Goal: Information Seeking & Learning: Learn about a topic

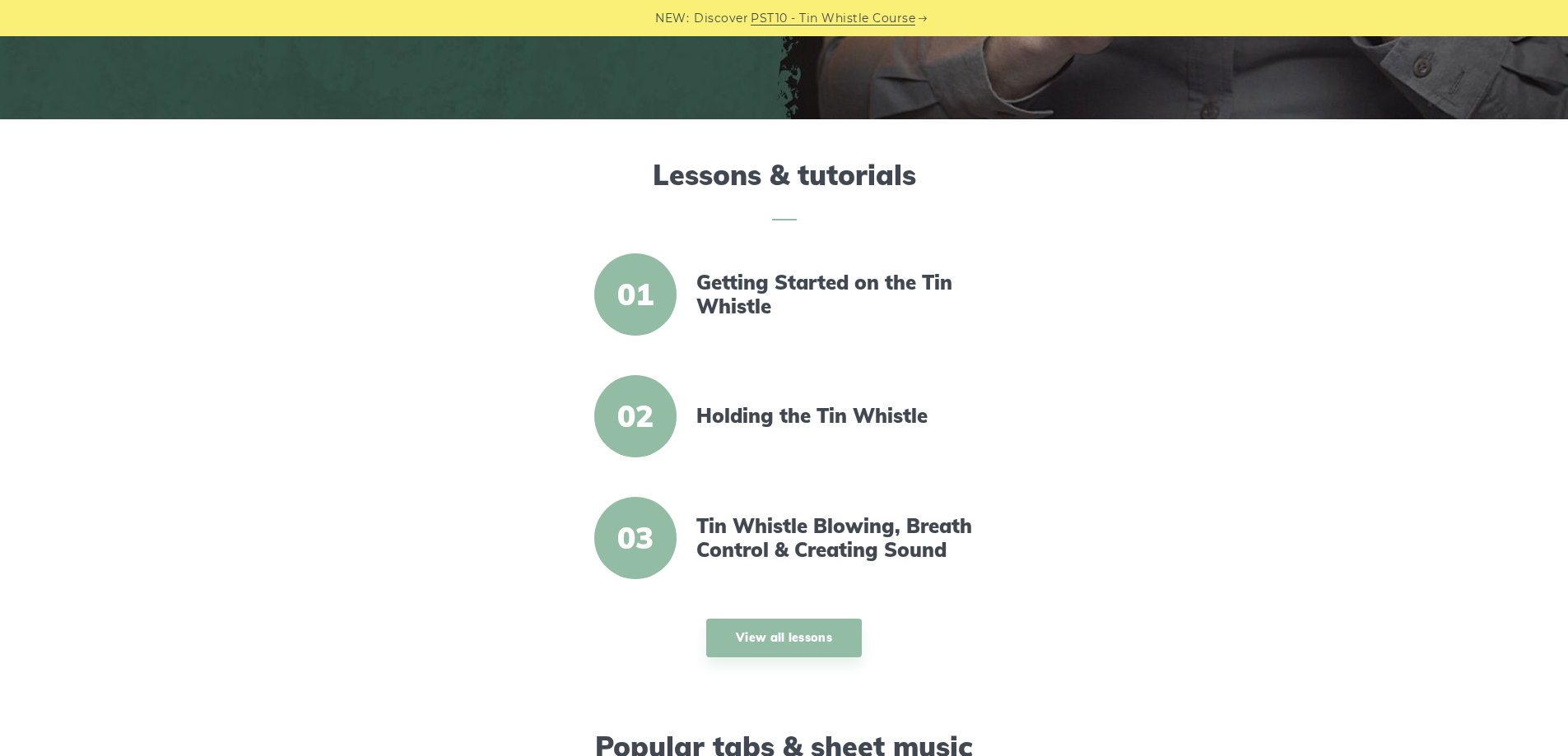
scroll to position [494, 0]
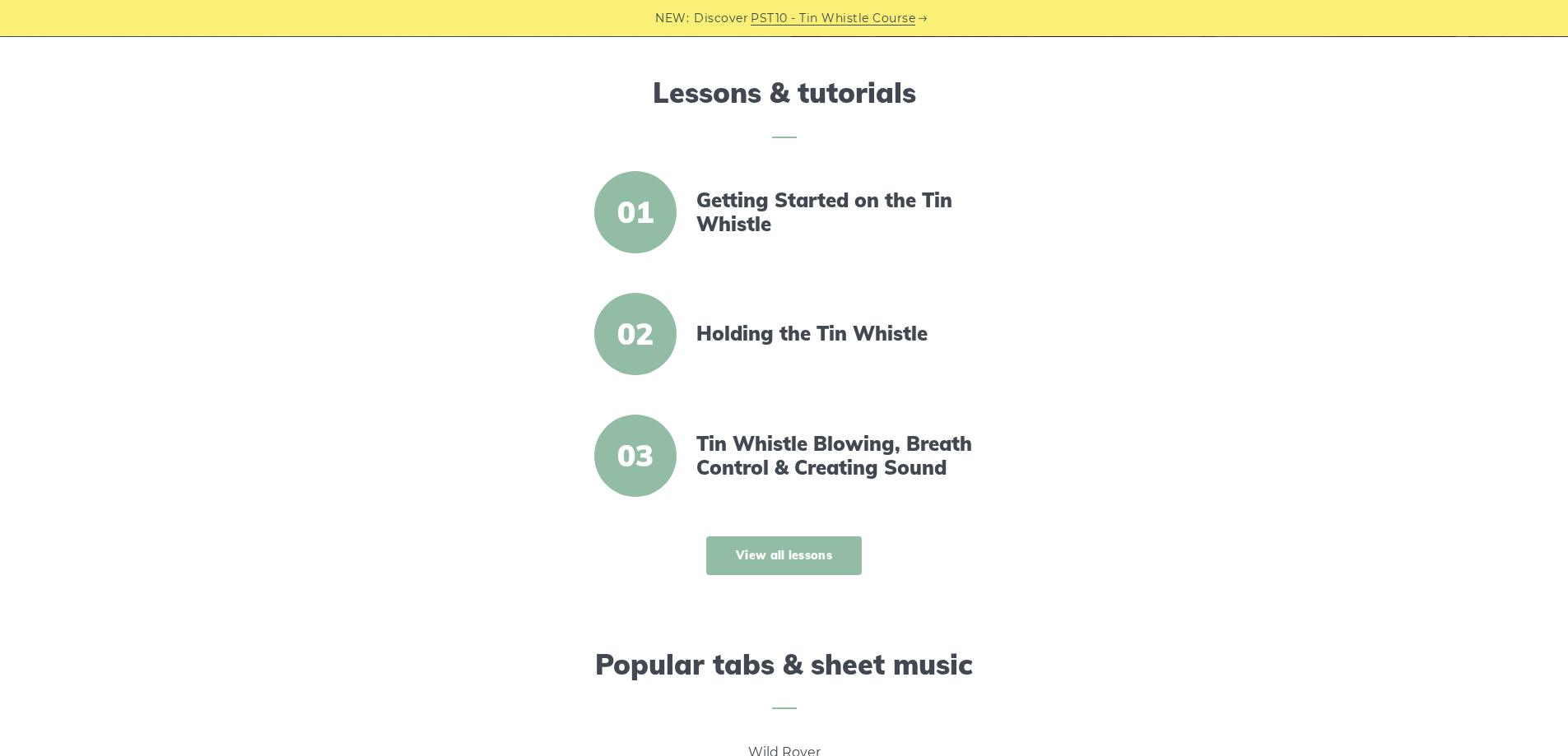
click at [810, 562] on link "View all lessons" at bounding box center [784, 556] width 156 height 39
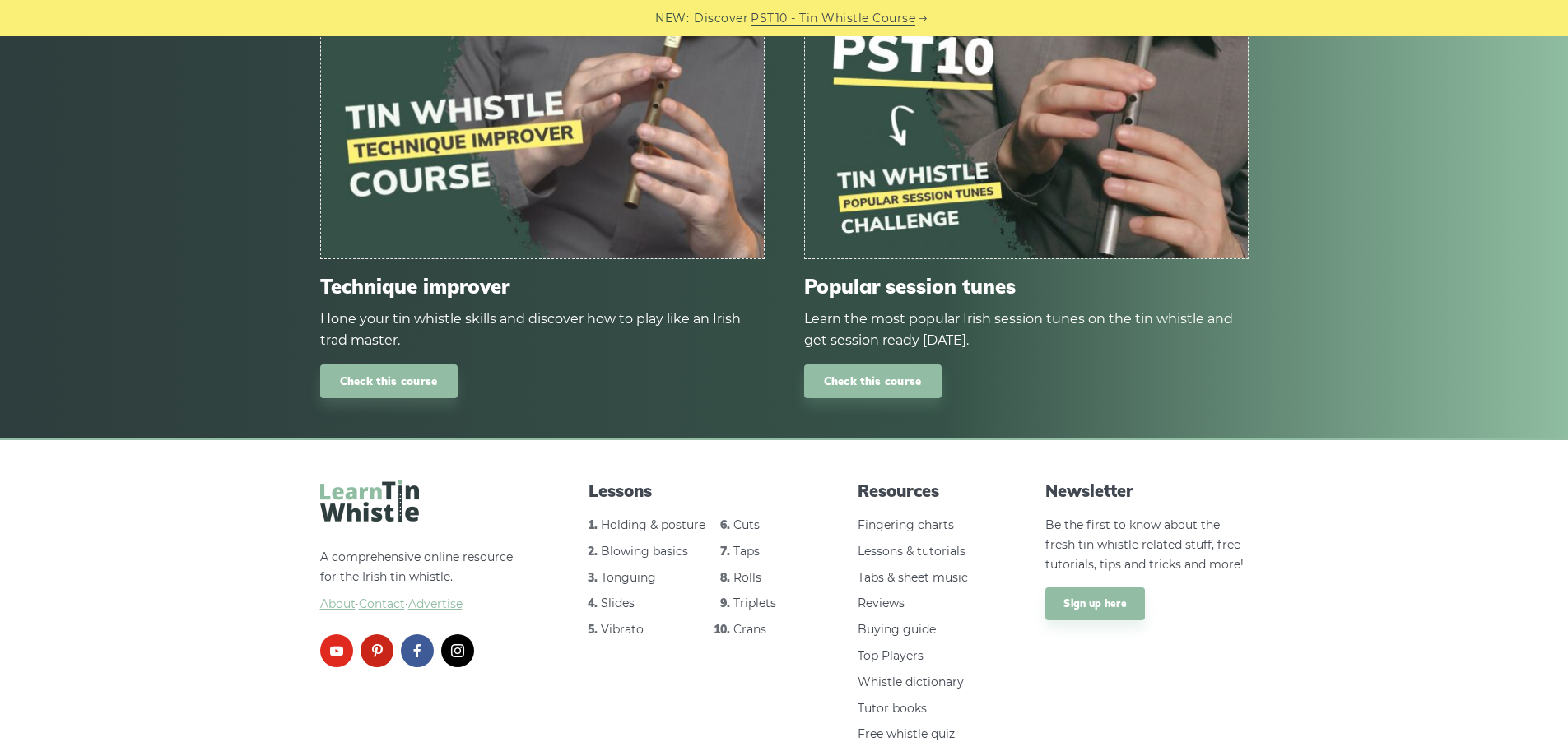
scroll to position [2219, 0]
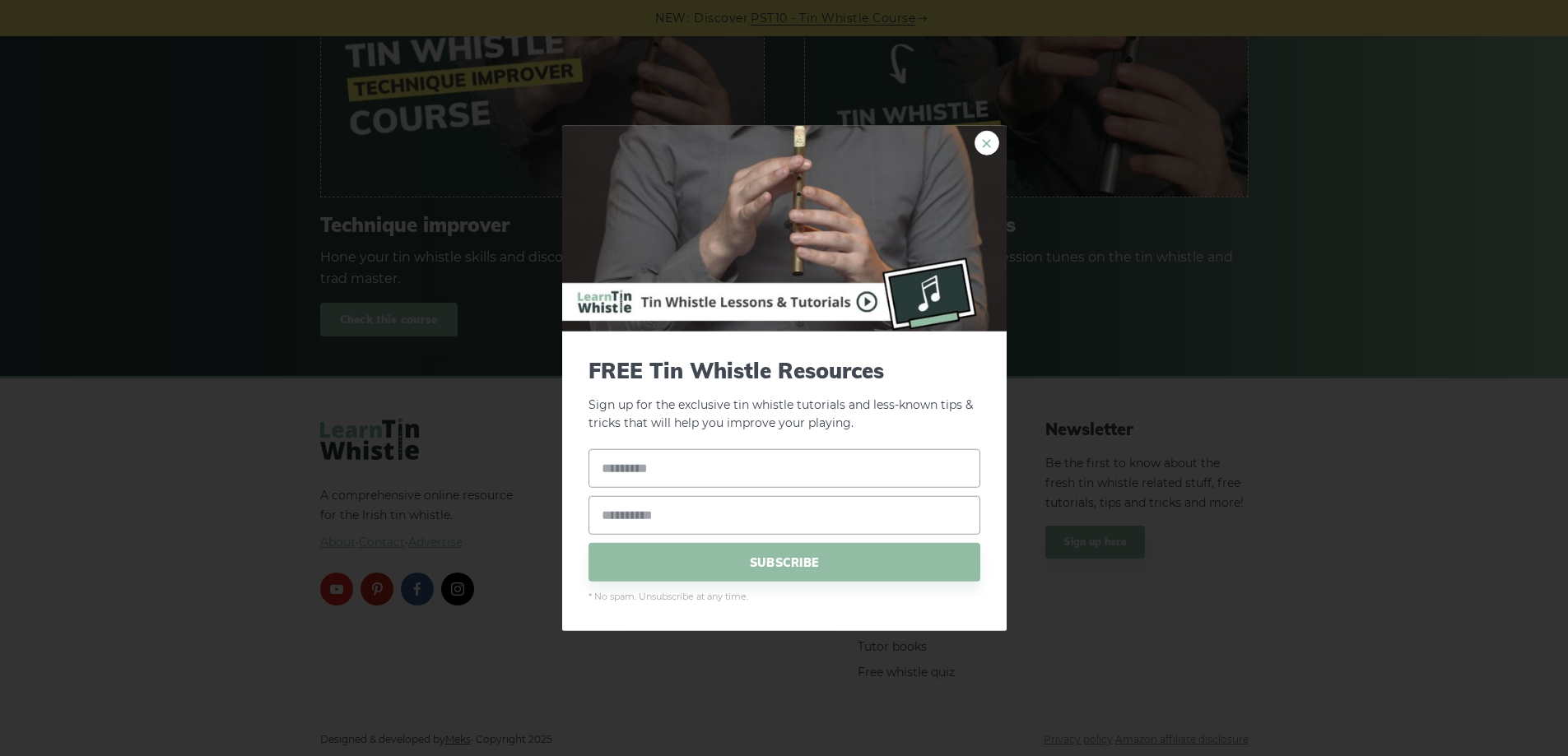
click at [980, 147] on link "×" at bounding box center [987, 142] width 25 height 25
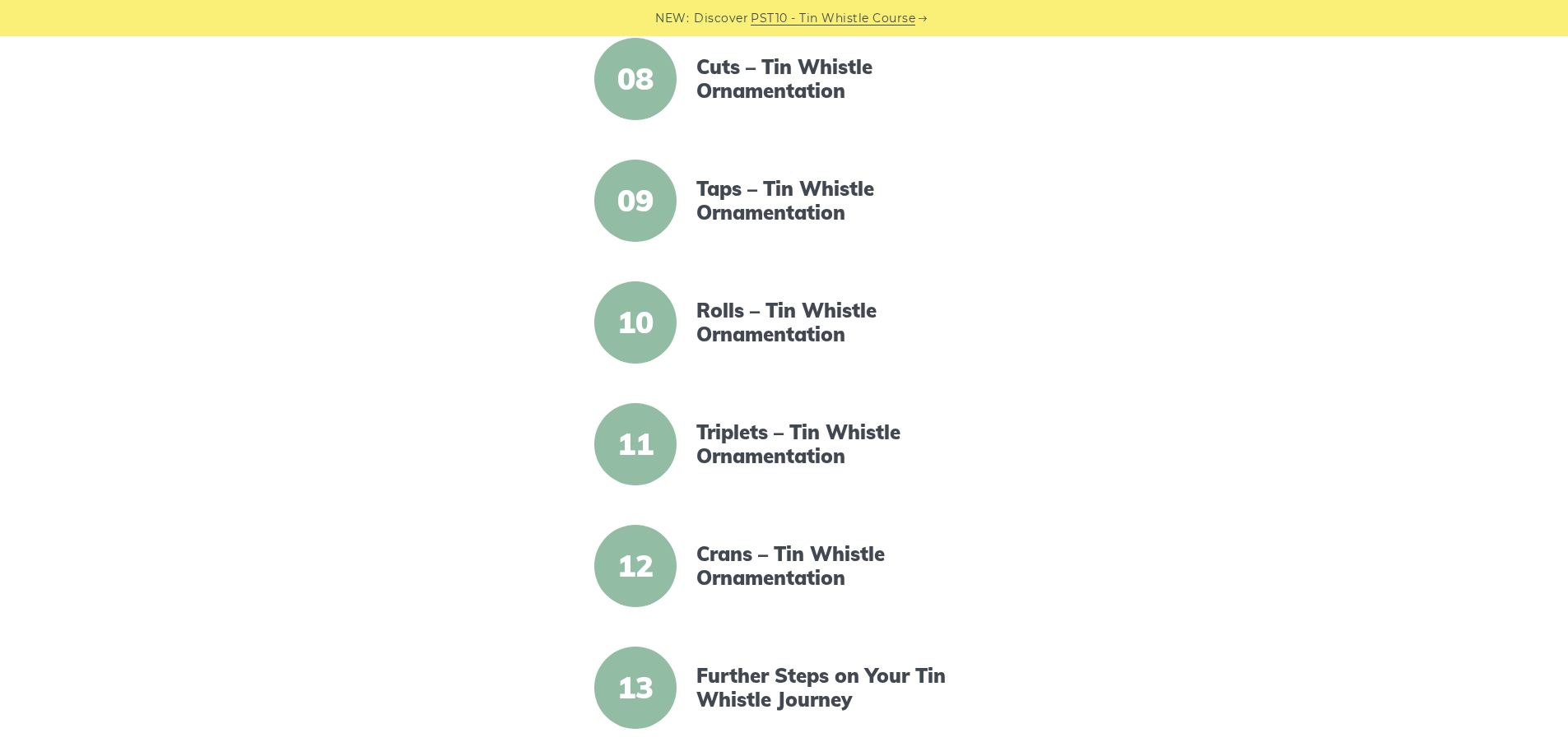
scroll to position [1314, 0]
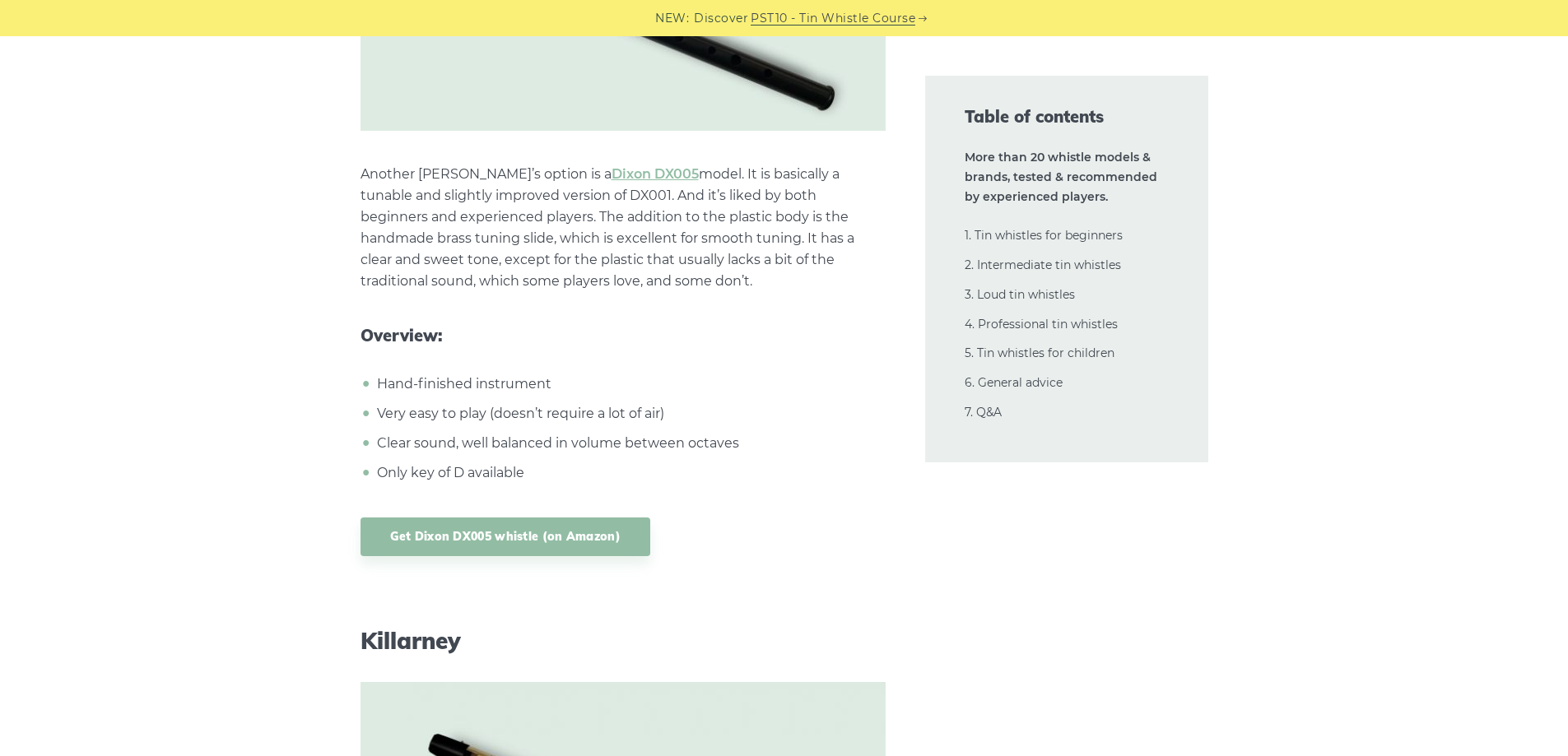
scroll to position [9875, 0]
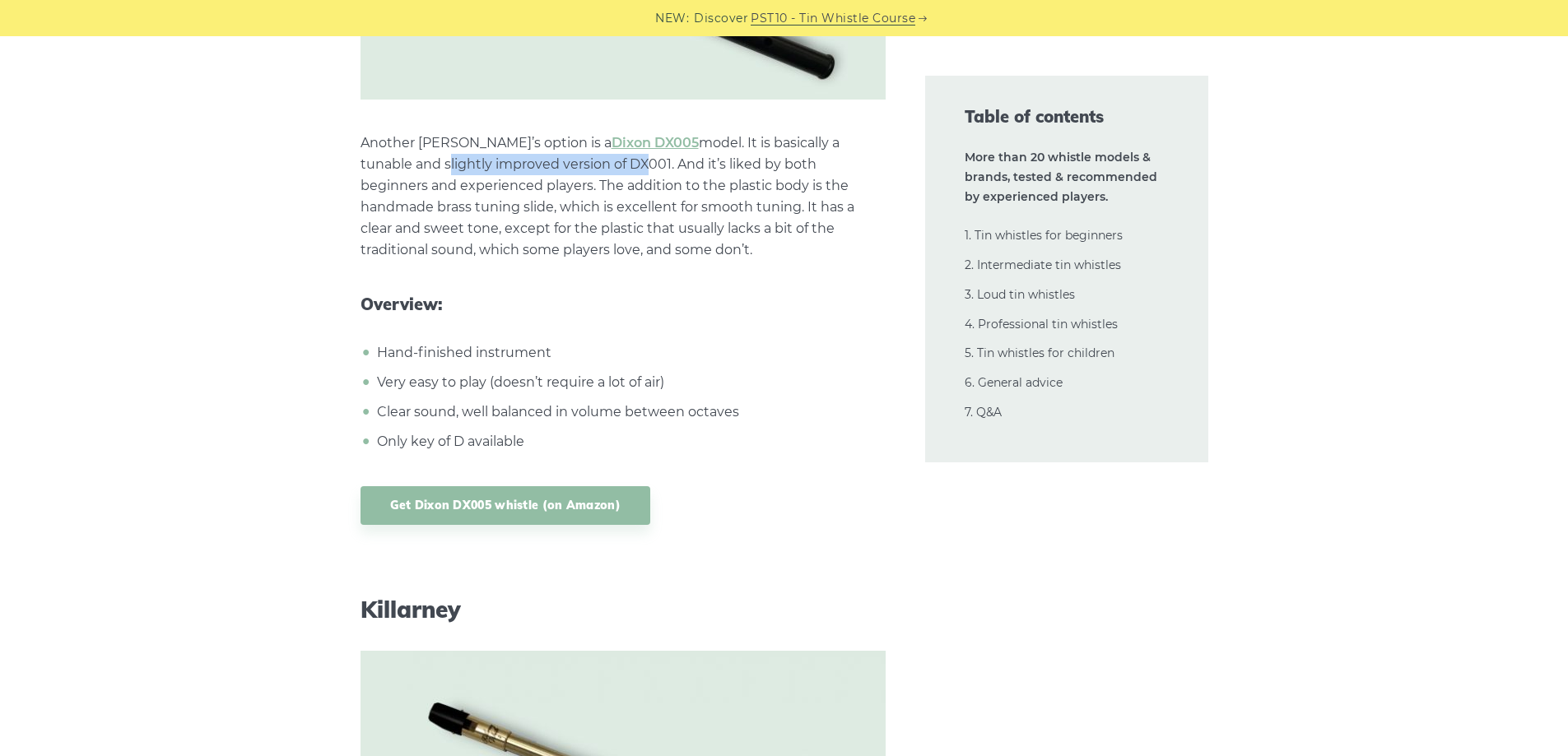
drag, startPoint x: 358, startPoint y: 161, endPoint x: 559, endPoint y: 163, distance: 201.0
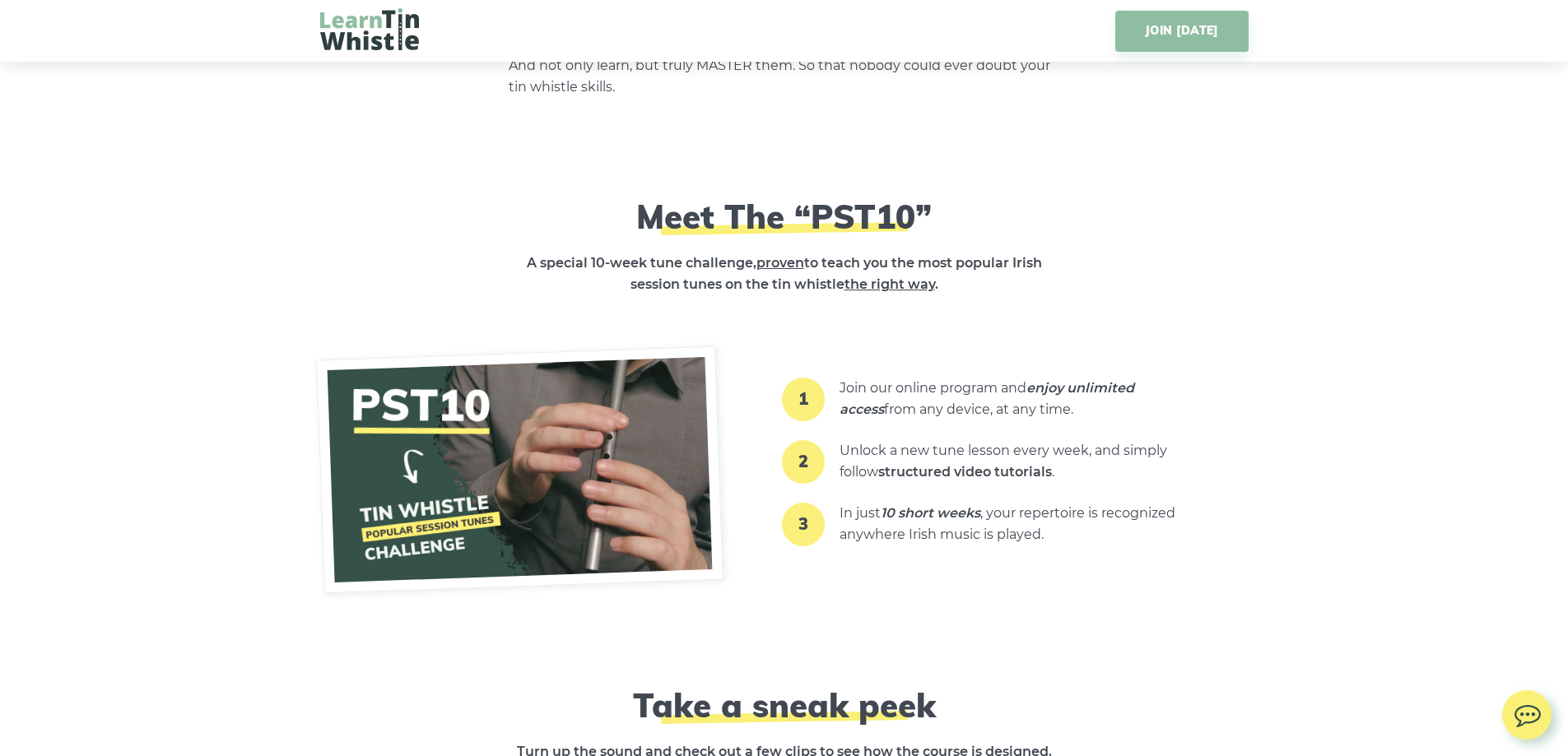
scroll to position [1810, 0]
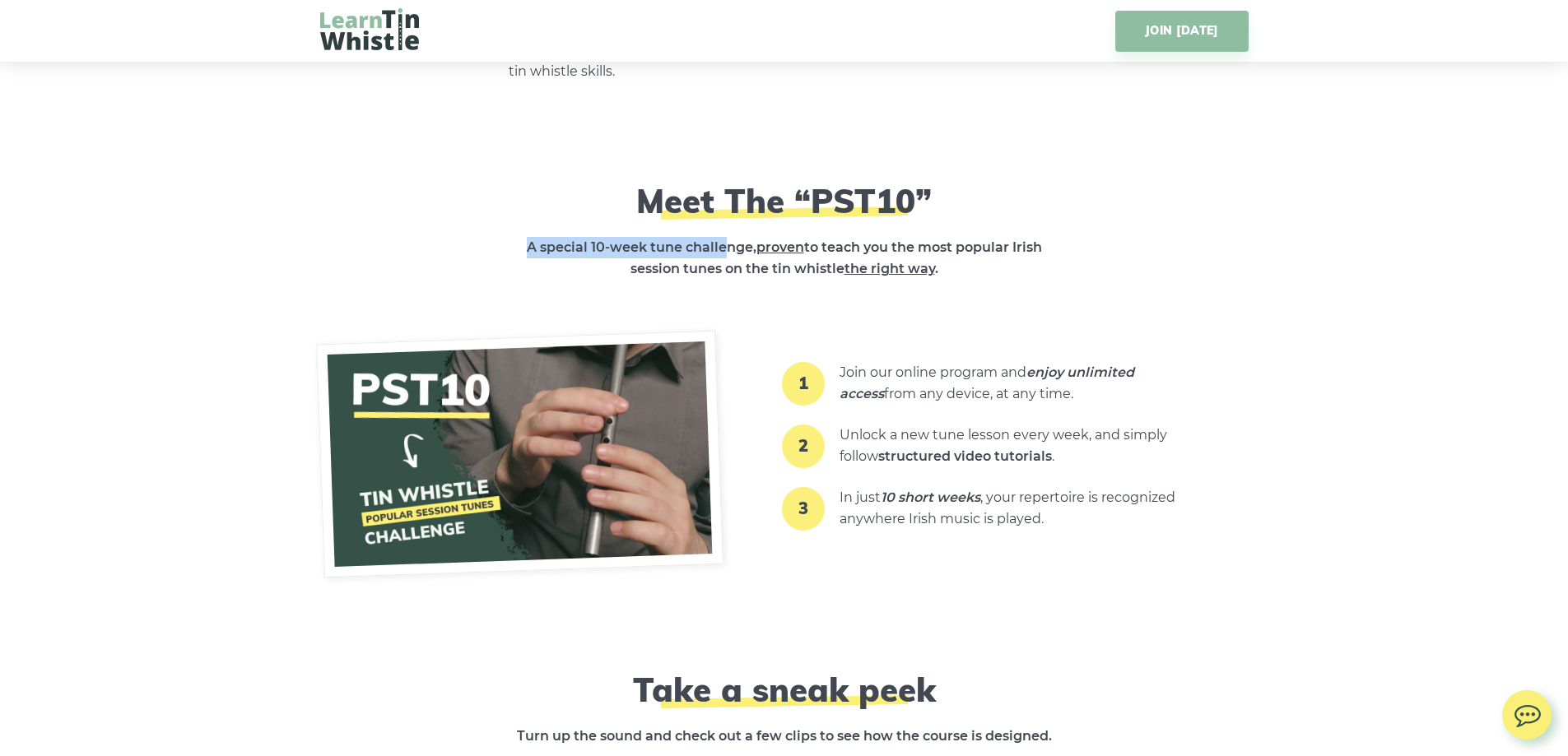
drag, startPoint x: 525, startPoint y: 245, endPoint x: 726, endPoint y: 243, distance: 201.0
click at [726, 243] on strong "A special 10-week tune challenge, proven to teach you the most popular Irish se…" at bounding box center [784, 258] width 515 height 37
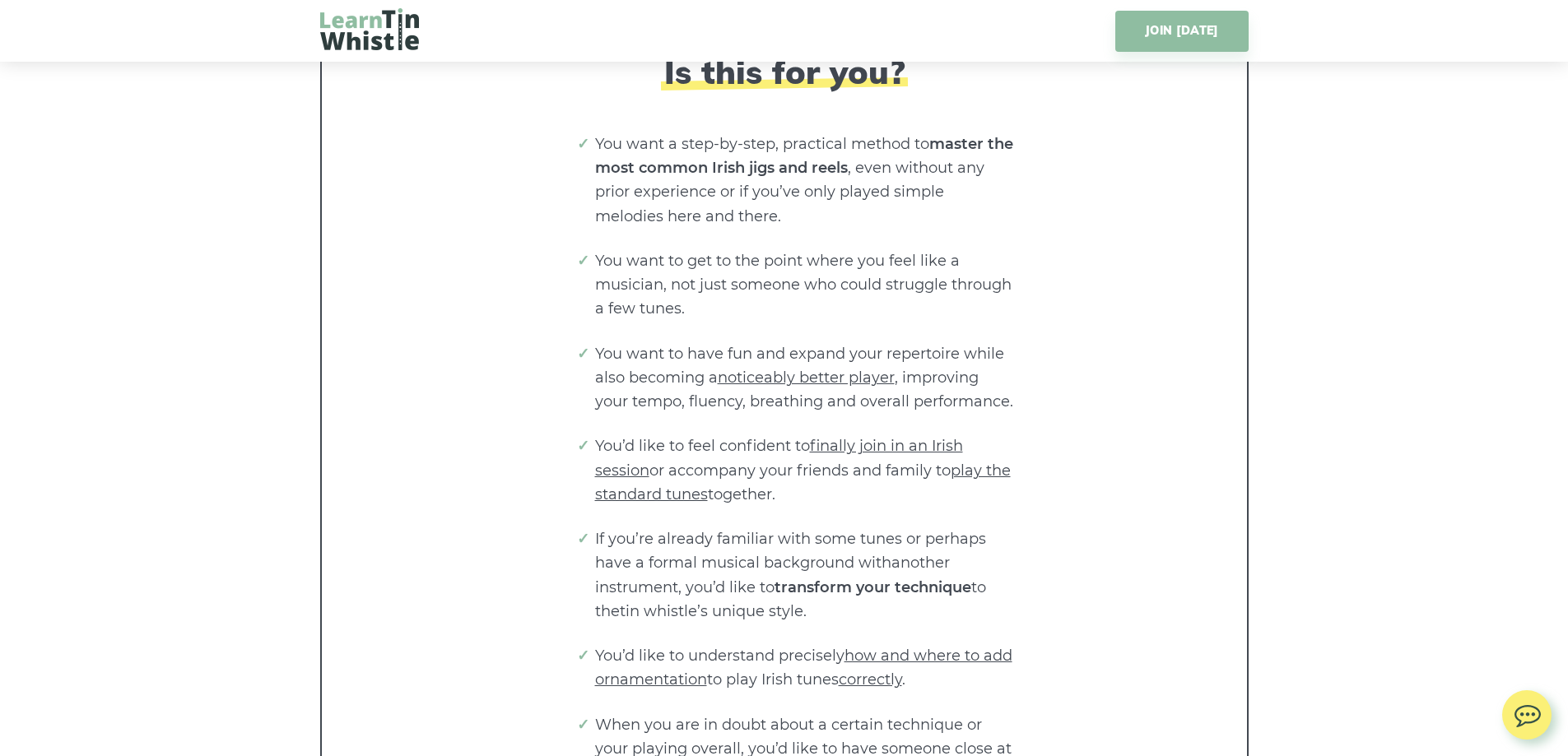
scroll to position [2962, 0]
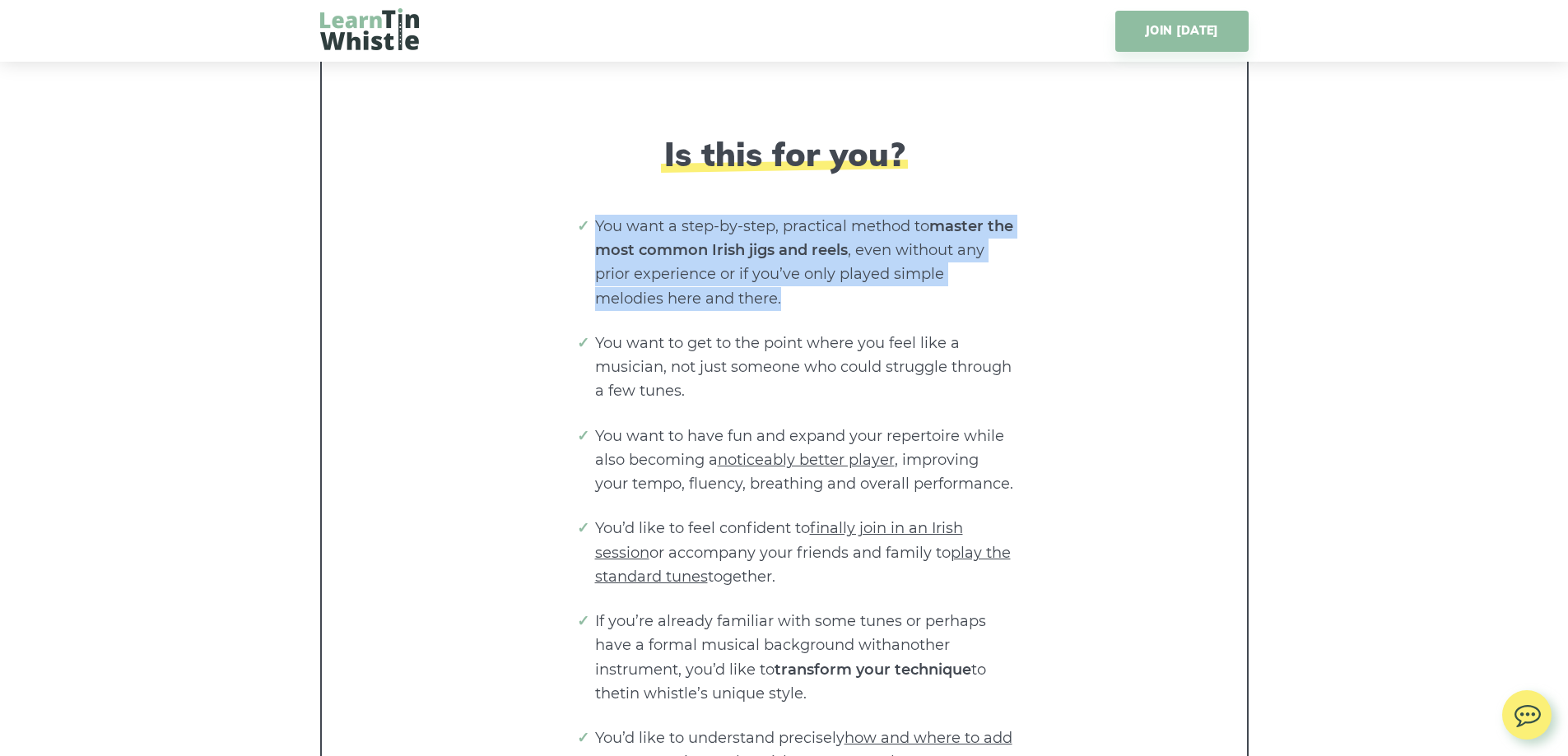
drag, startPoint x: 594, startPoint y: 222, endPoint x: 1012, endPoint y: 289, distance: 423.3
click at [1012, 289] on li "You want a step-by-step, practical method to master the most common Irish jigs …" at bounding box center [804, 263] width 420 height 97
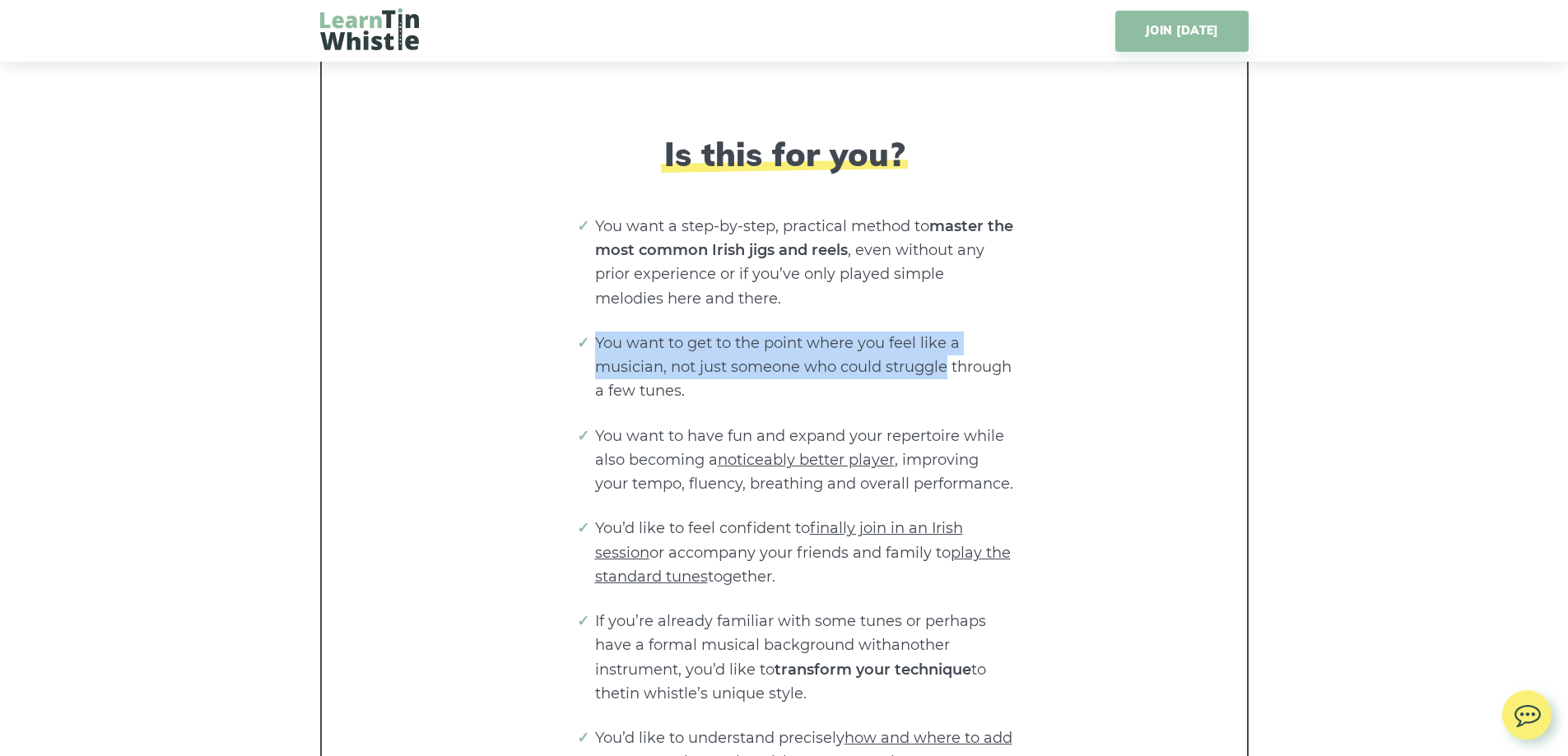
drag, startPoint x: 588, startPoint y: 344, endPoint x: 949, endPoint y: 364, distance: 361.6
click at [949, 364] on ul "You want a step-by-step, practical method to master the most common Irish jigs …" at bounding box center [784, 564] width 461 height 701
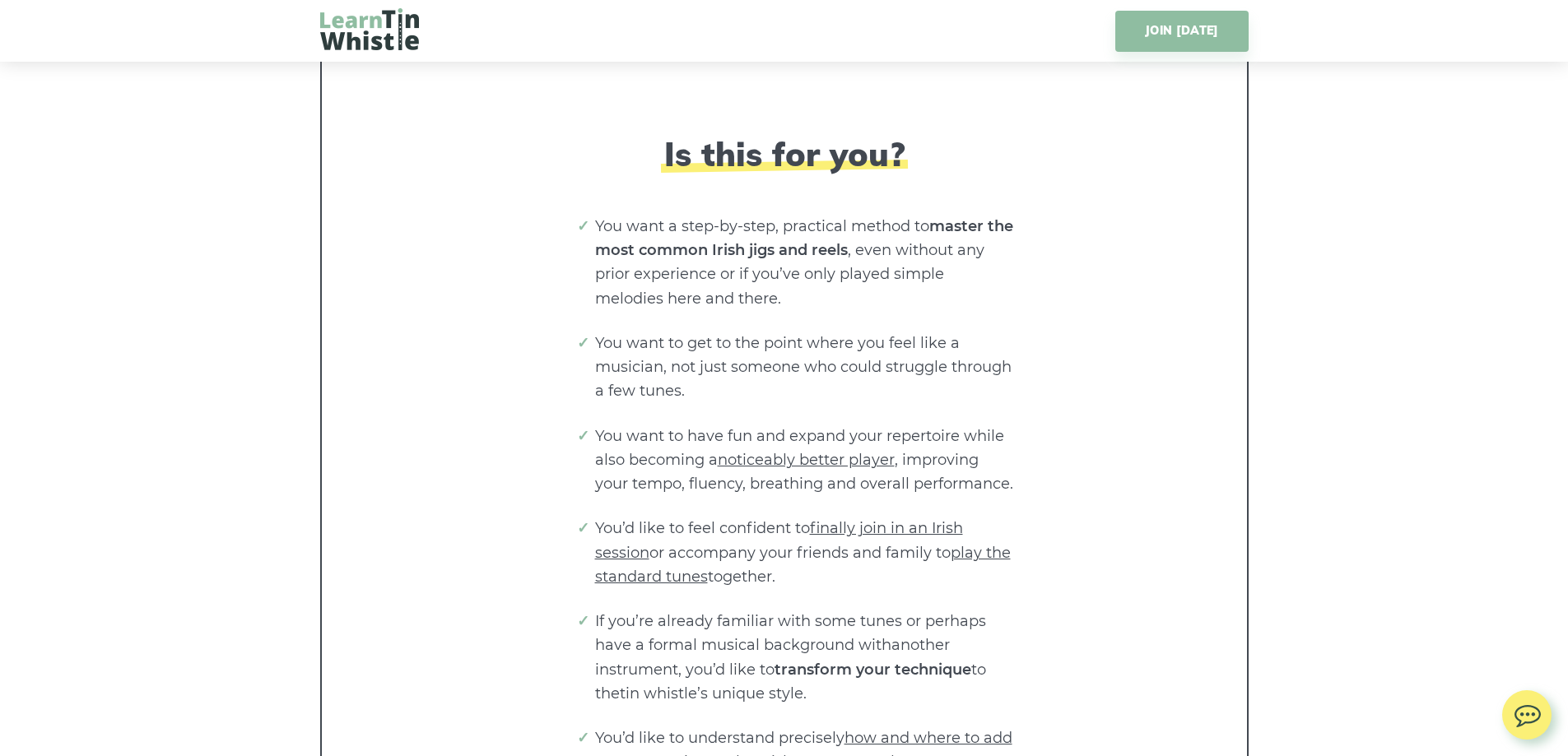
click at [853, 403] on li "You want to get to the point where you feel like a musician, not just someone w…" at bounding box center [804, 367] width 420 height 72
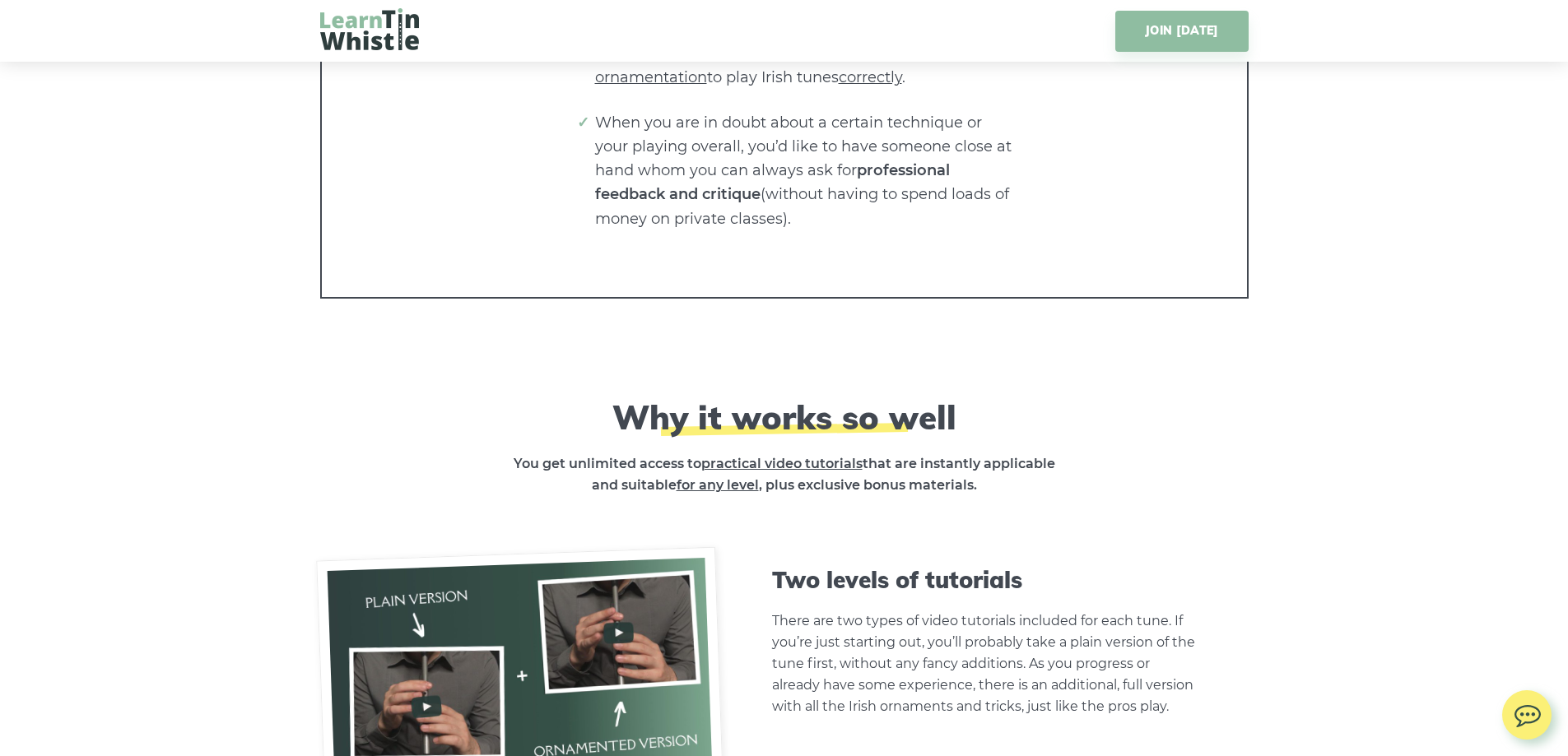
scroll to position [3703, 0]
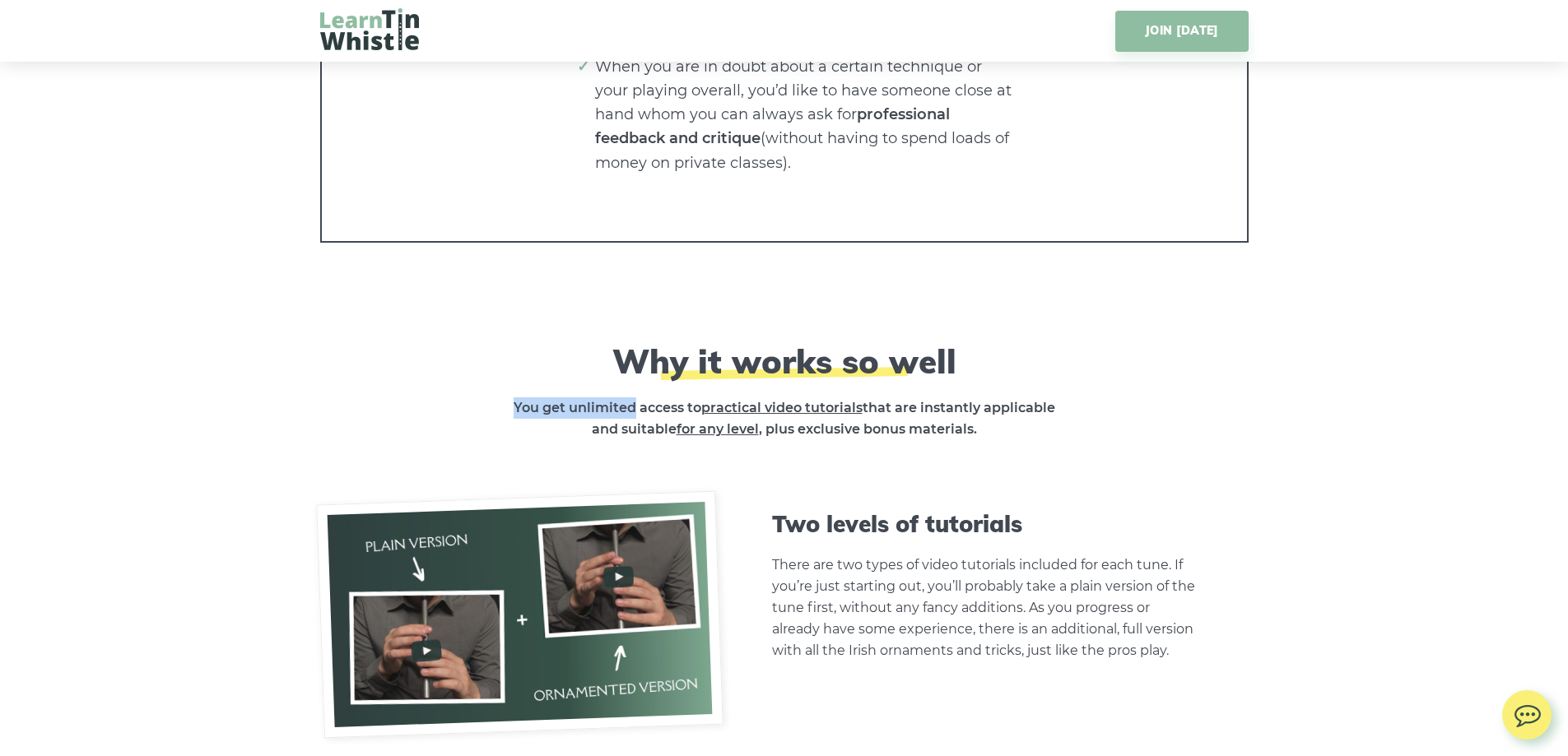
drag, startPoint x: 513, startPoint y: 408, endPoint x: 631, endPoint y: 403, distance: 118.1
click at [631, 403] on strong "You get unlimited access to practical video tutorials that are instantly applic…" at bounding box center [784, 419] width 542 height 37
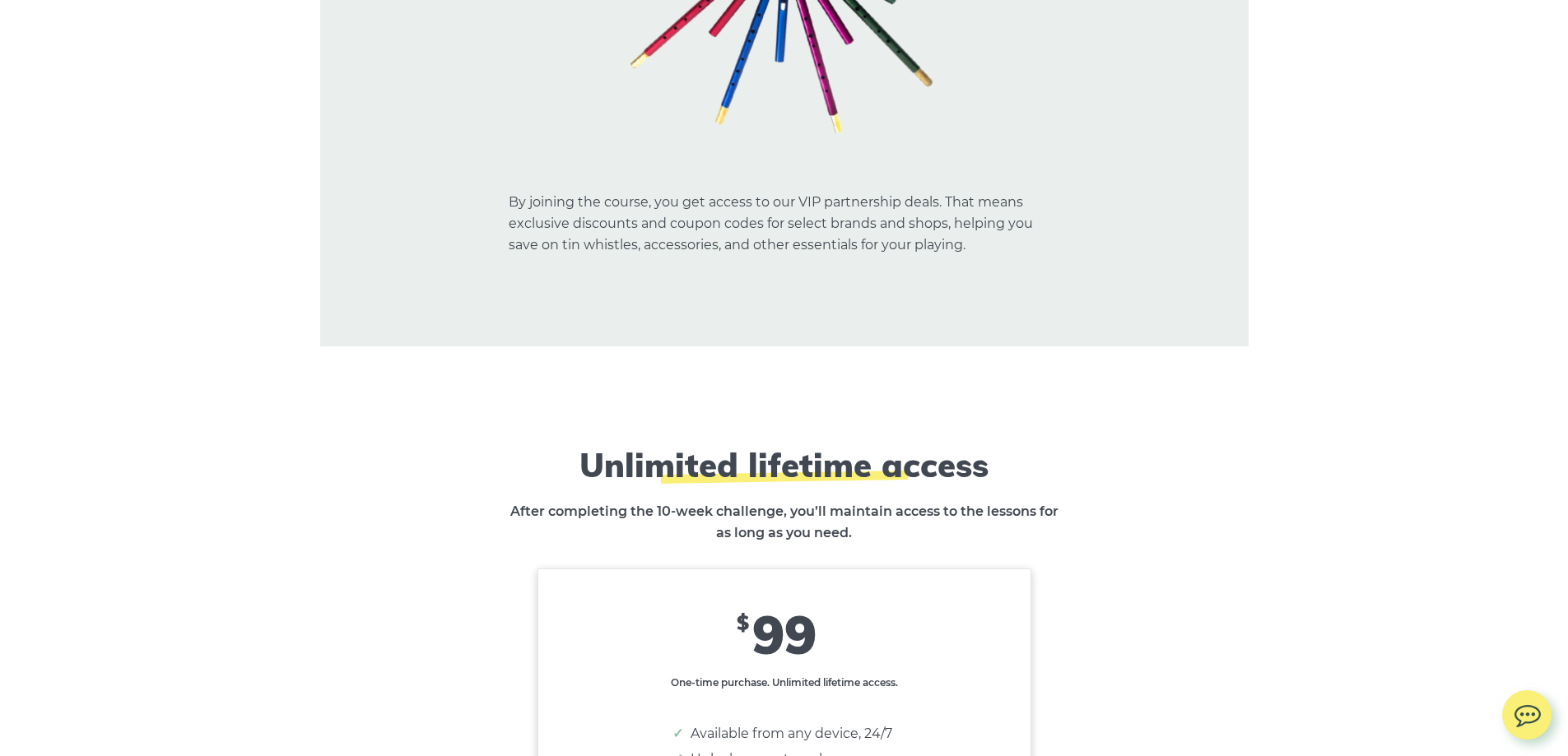
scroll to position [9710, 0]
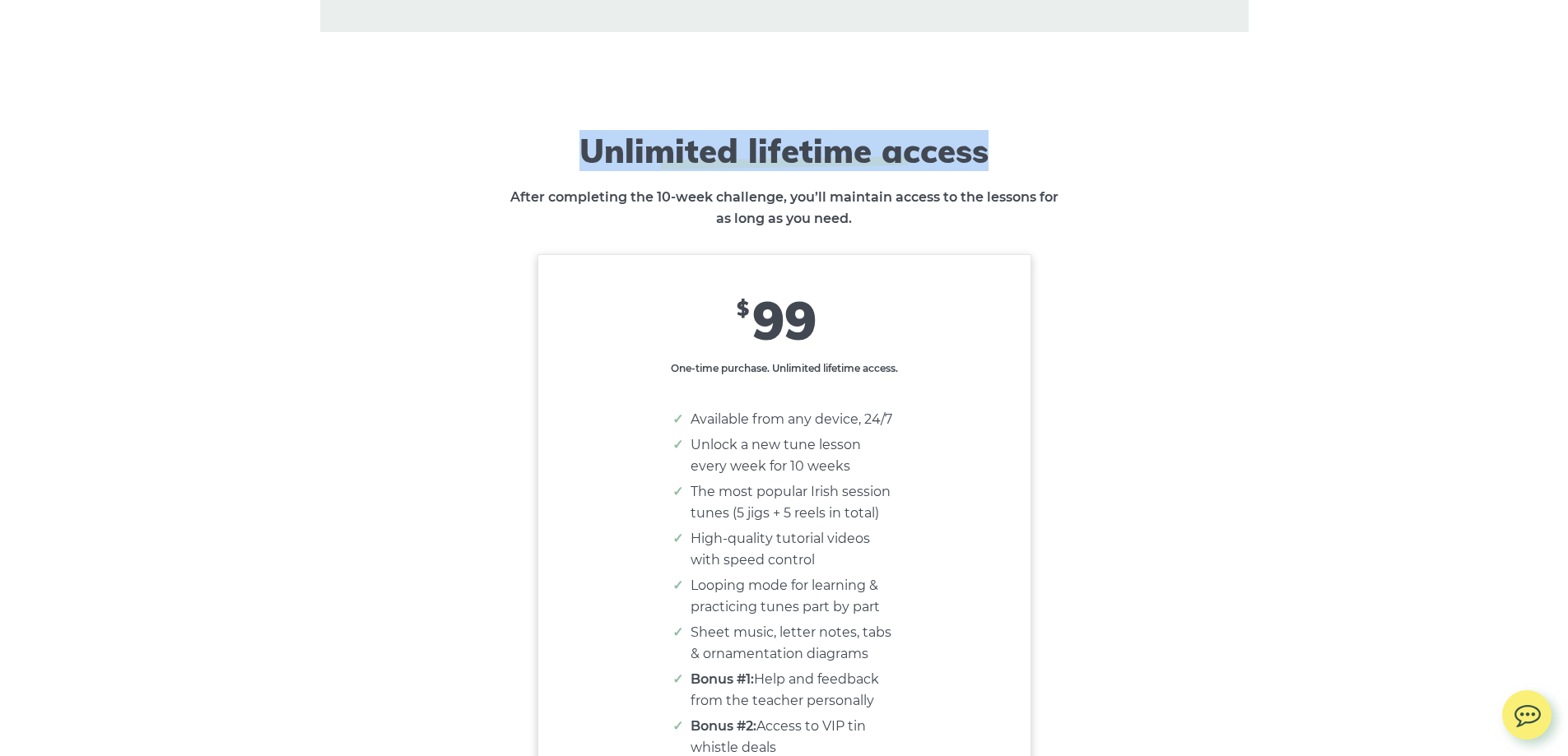
drag, startPoint x: 584, startPoint y: 156, endPoint x: 981, endPoint y: 165, distance: 397.1
click at [981, 165] on h2 "Unlimited lifetime access" at bounding box center [784, 150] width 601 height 40
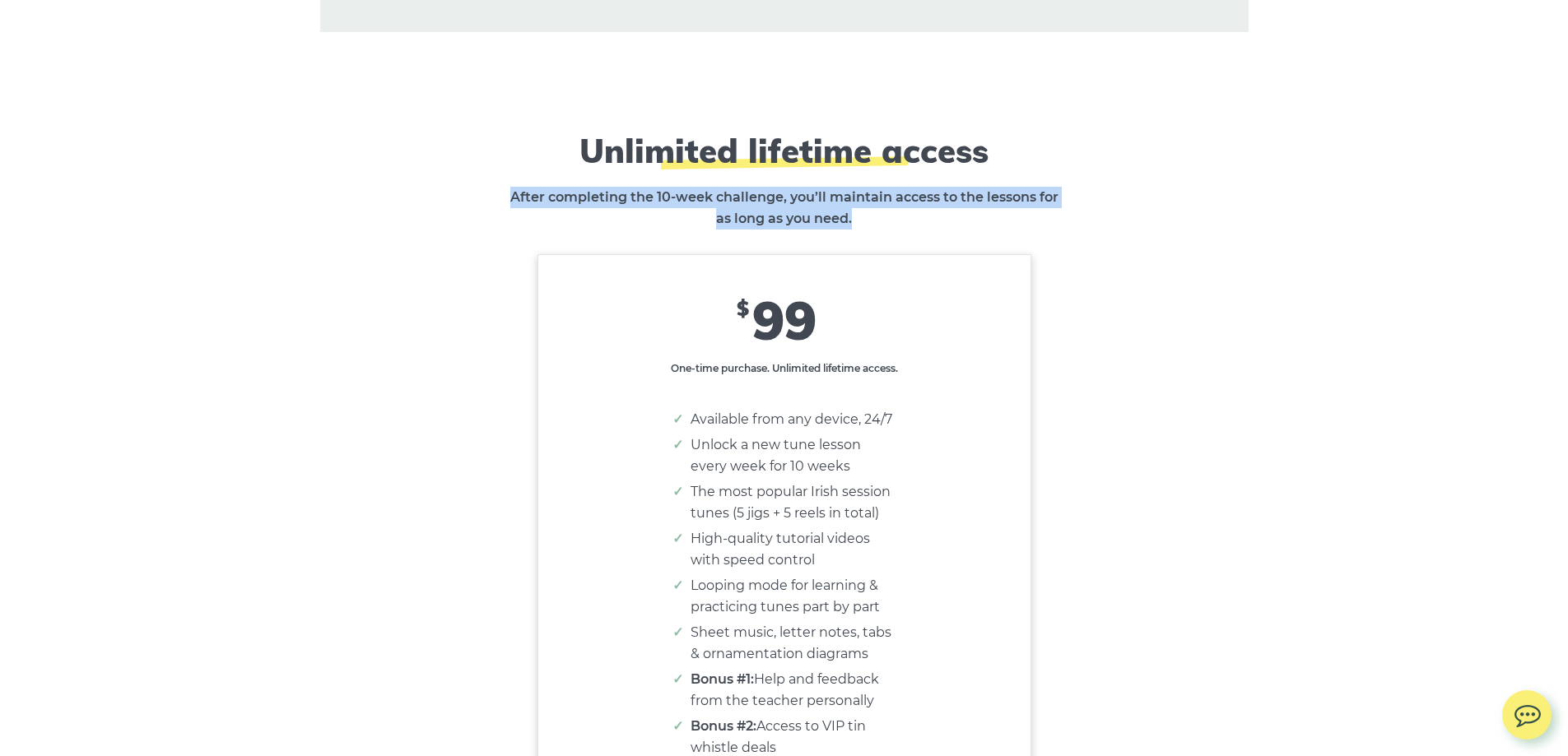
drag, startPoint x: 512, startPoint y: 199, endPoint x: 1101, endPoint y: 216, distance: 589.2
click at [1101, 216] on div "Unlimited lifetime access After completing the 10-week challenge, you’ll mainta…" at bounding box center [784, 180] width 928 height 99
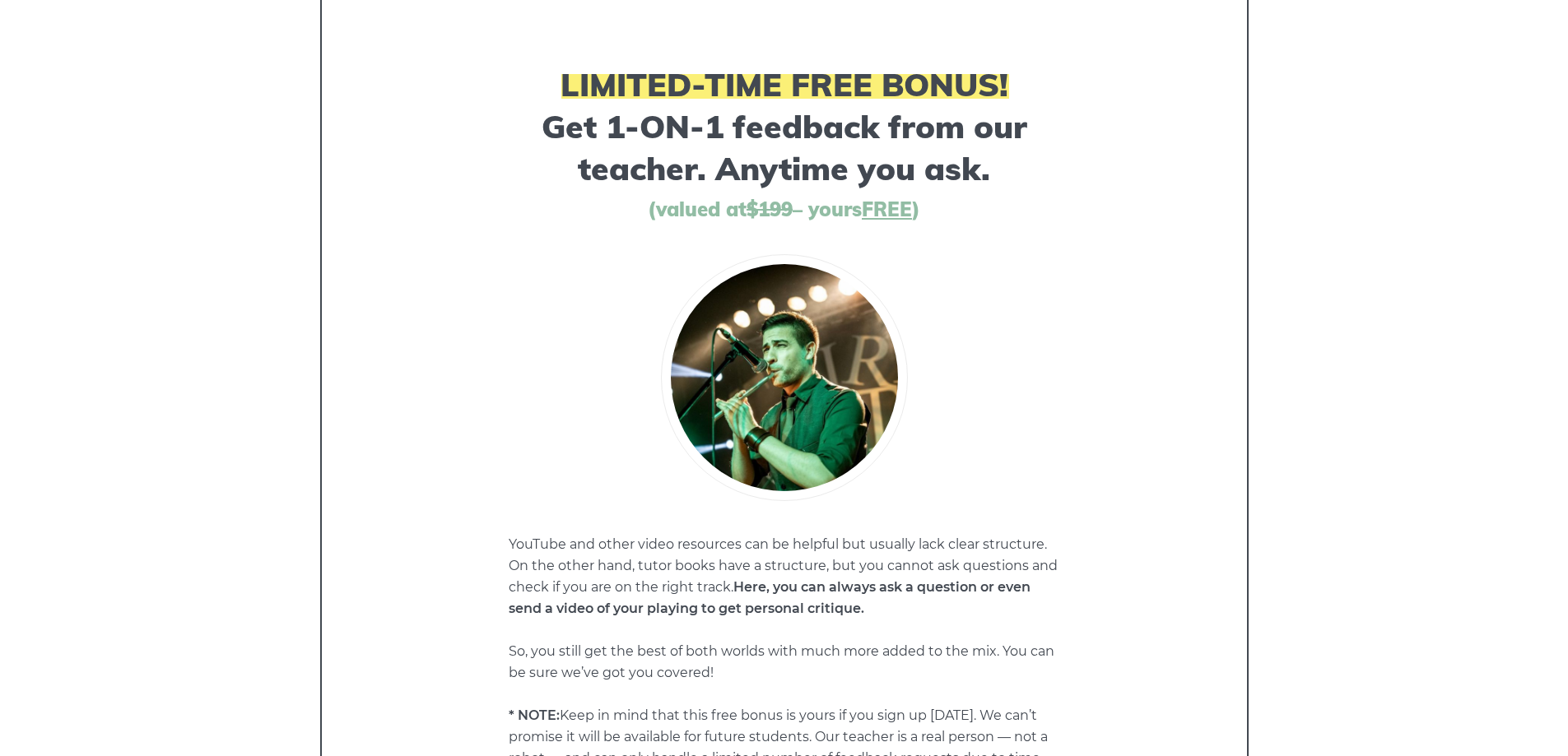
scroll to position [0, 0]
